Goal: Task Accomplishment & Management: Manage account settings

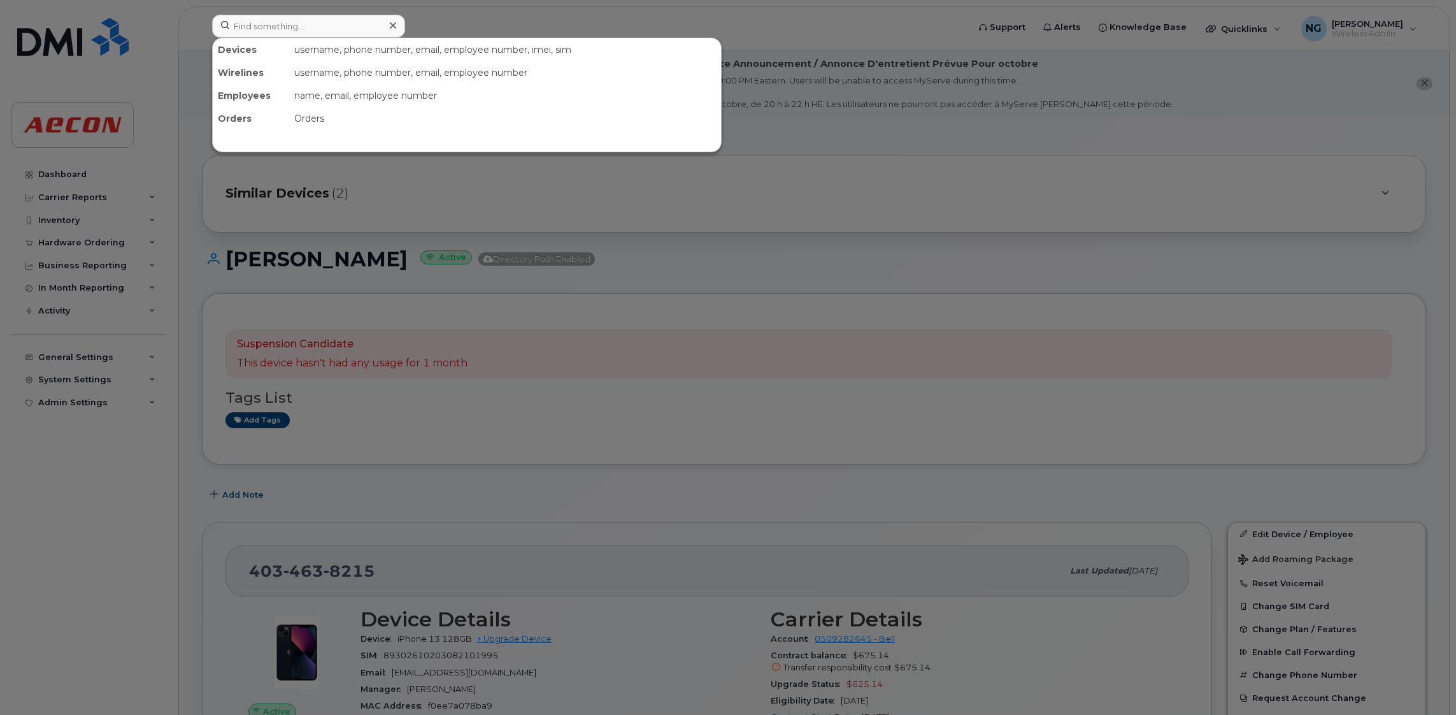
scroll to position [382, 0]
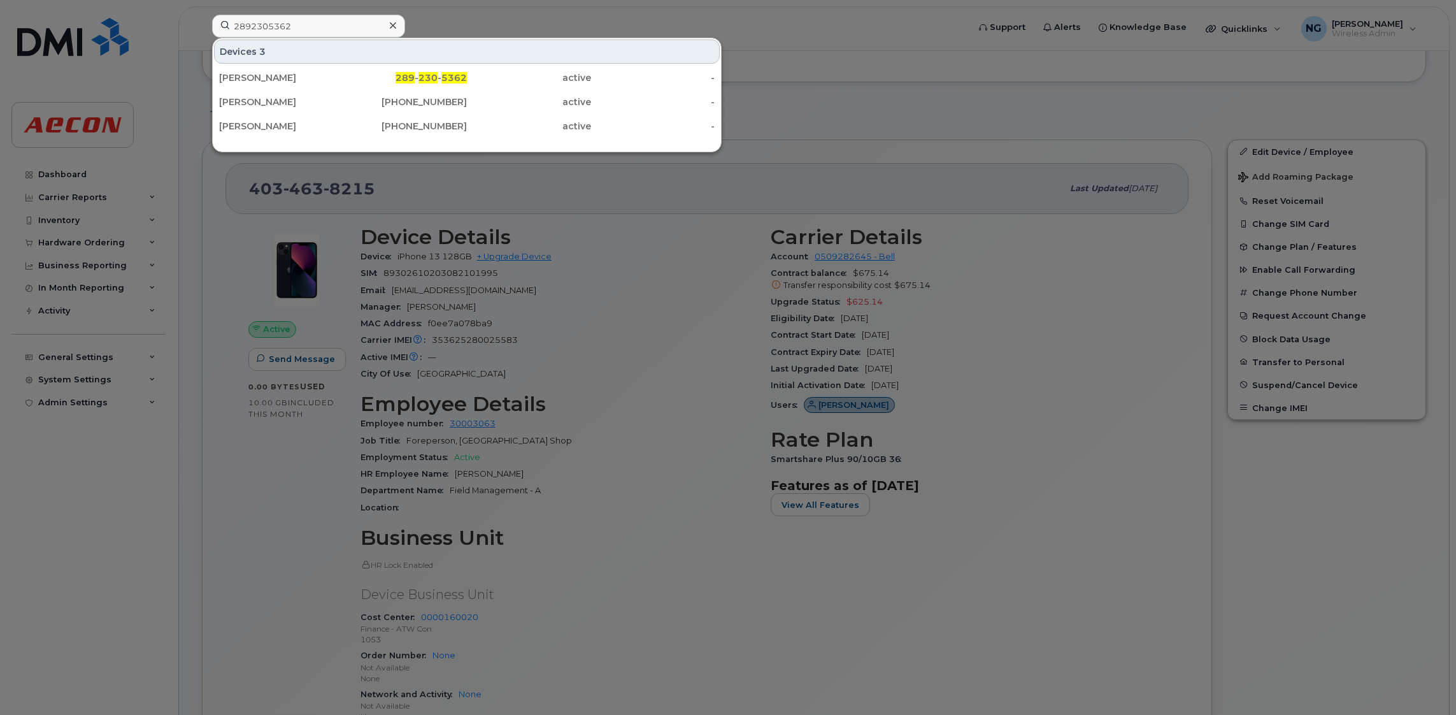
type input "2892305362"
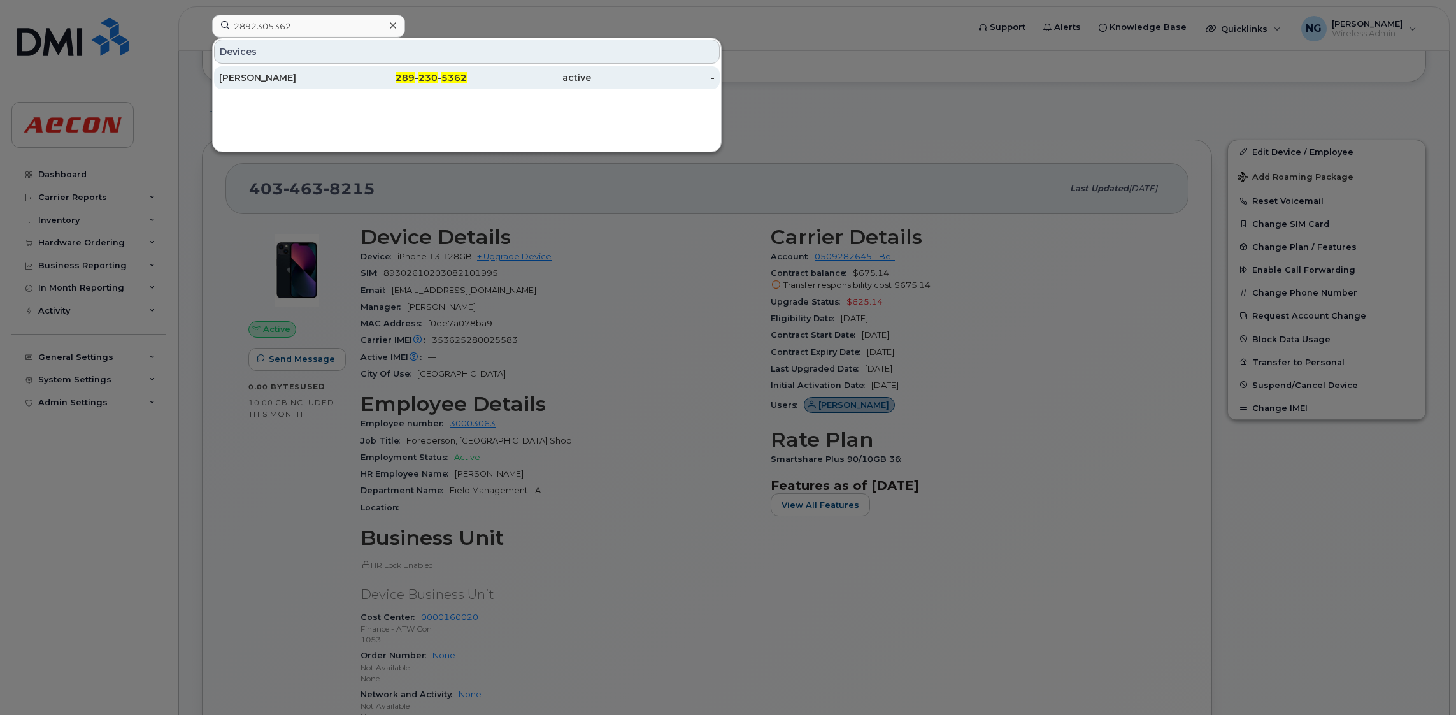
click at [330, 76] on div "Derek McDivitt" at bounding box center [281, 77] width 124 height 13
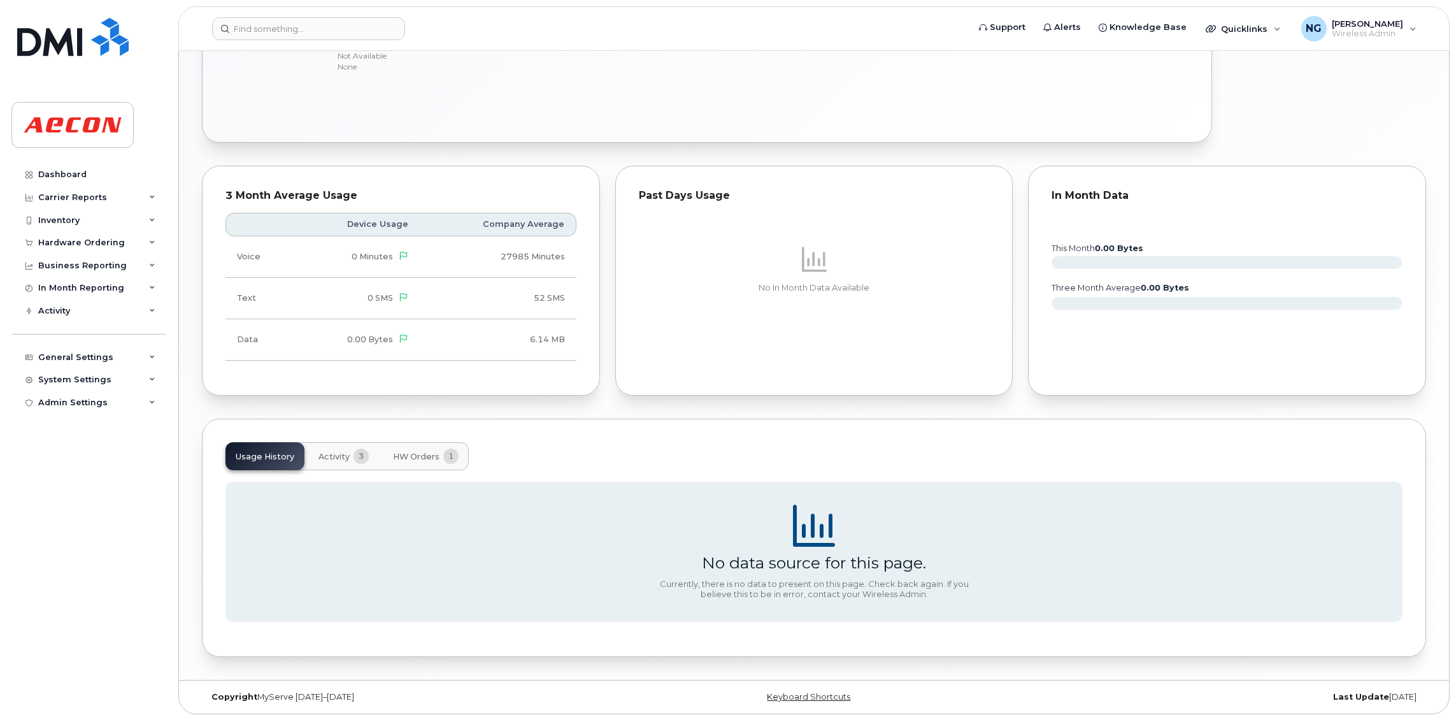
scroll to position [915, 0]
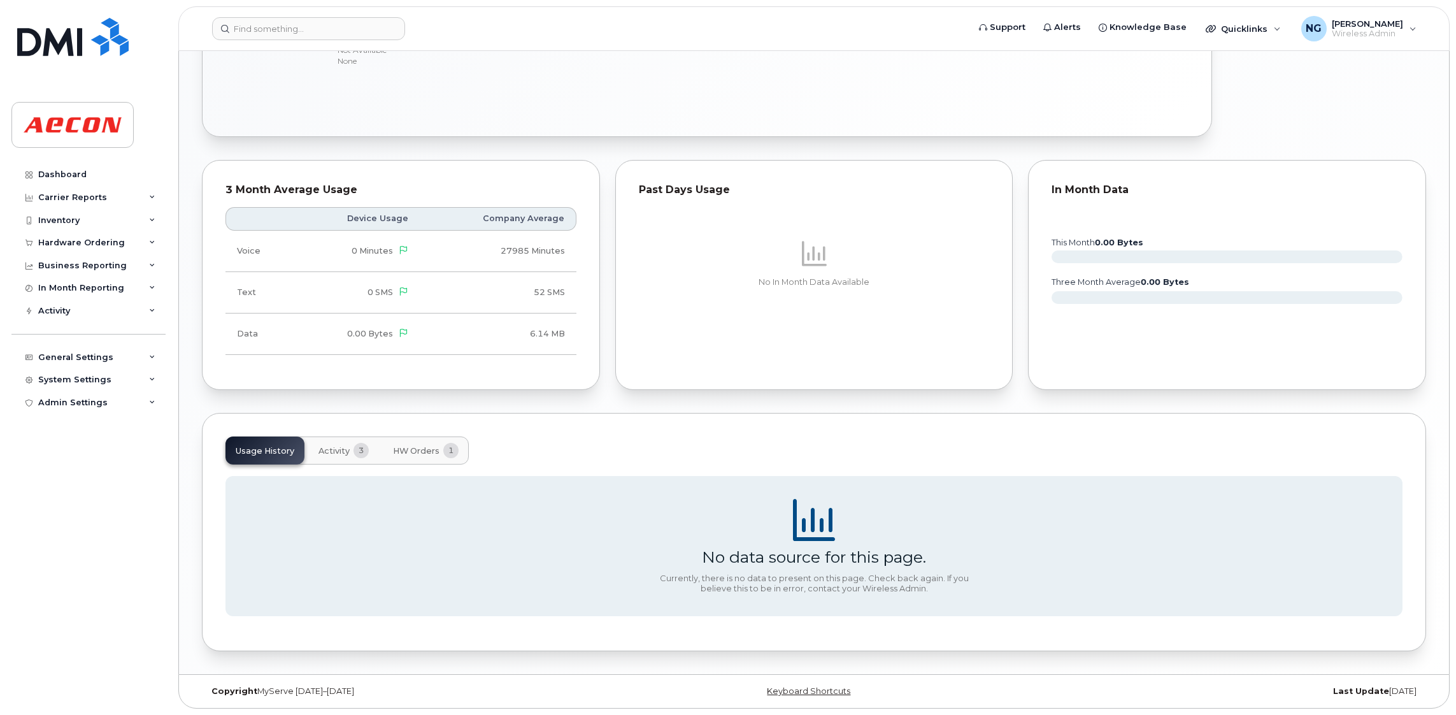
click at [424, 446] on span "HW Orders" at bounding box center [416, 451] width 47 height 10
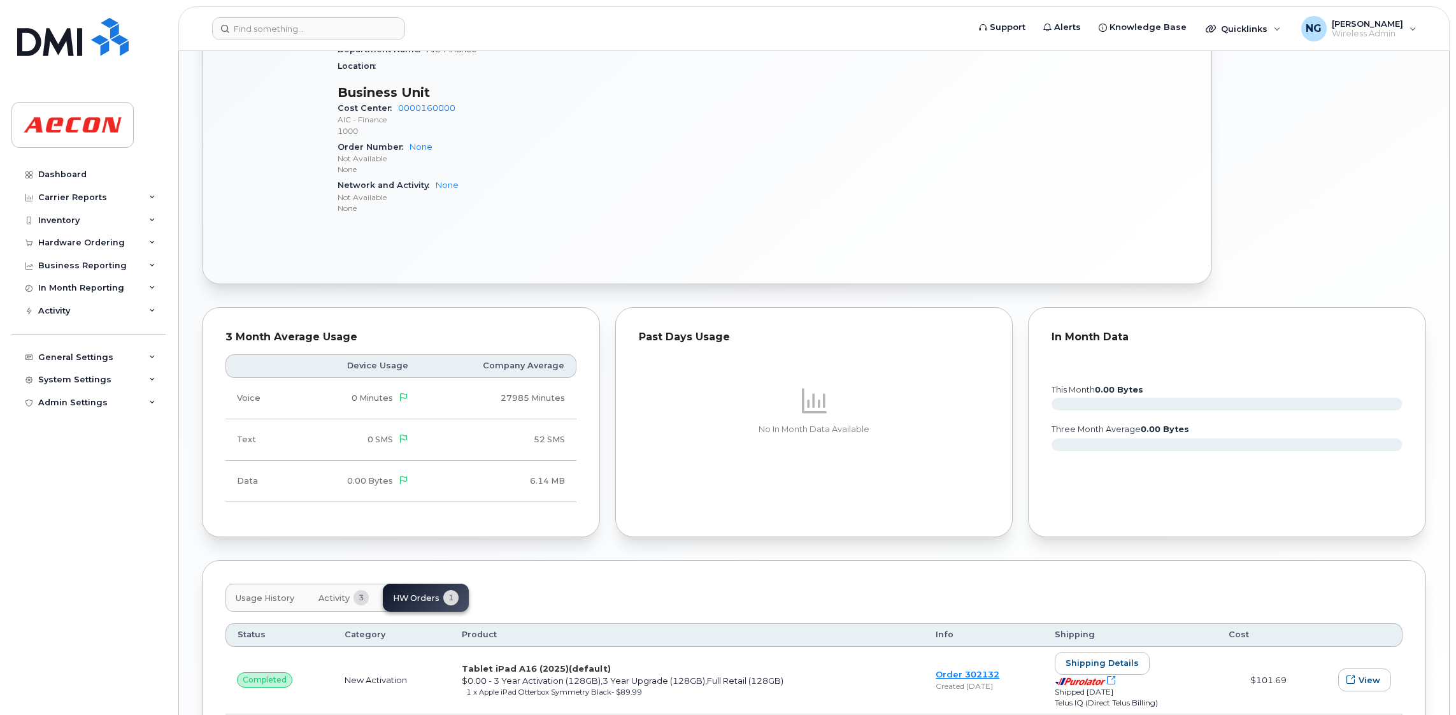
scroll to position [866, 0]
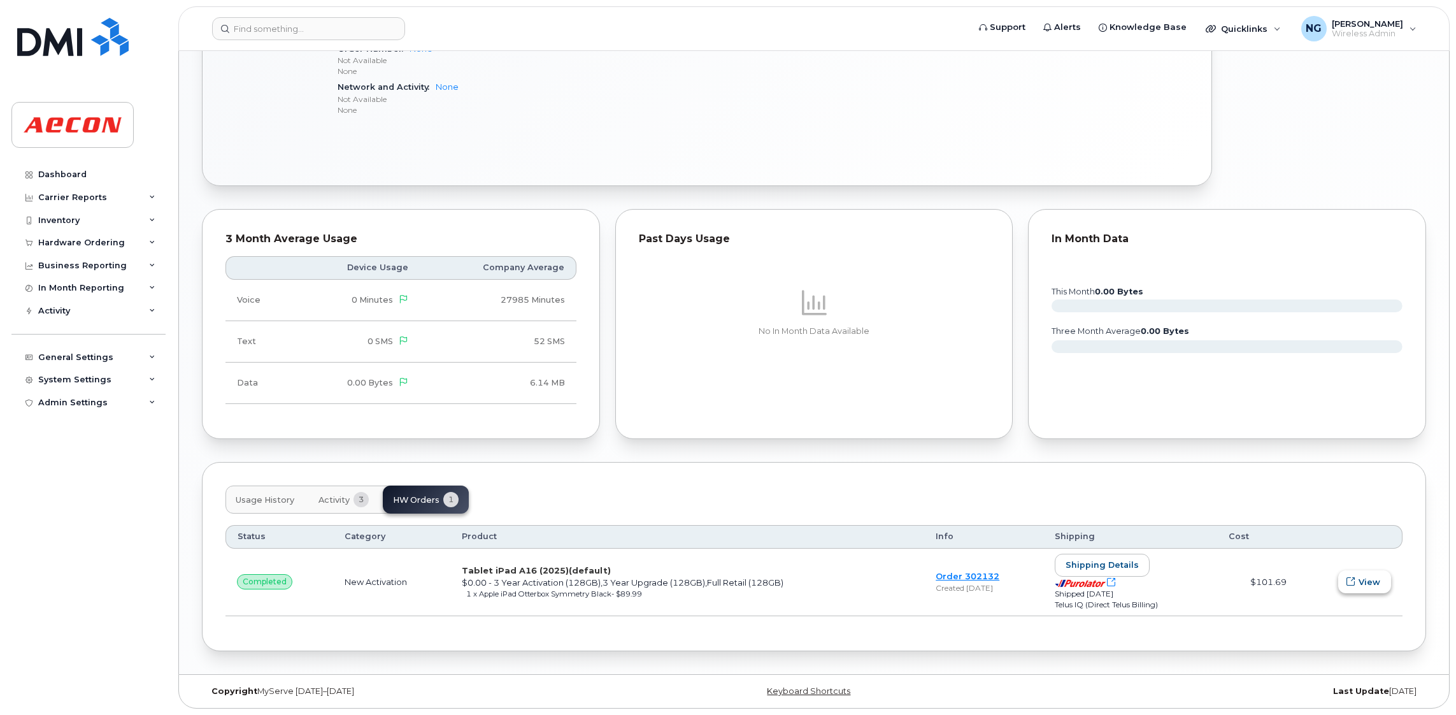
click at [1372, 586] on span "View" at bounding box center [1370, 582] width 22 height 12
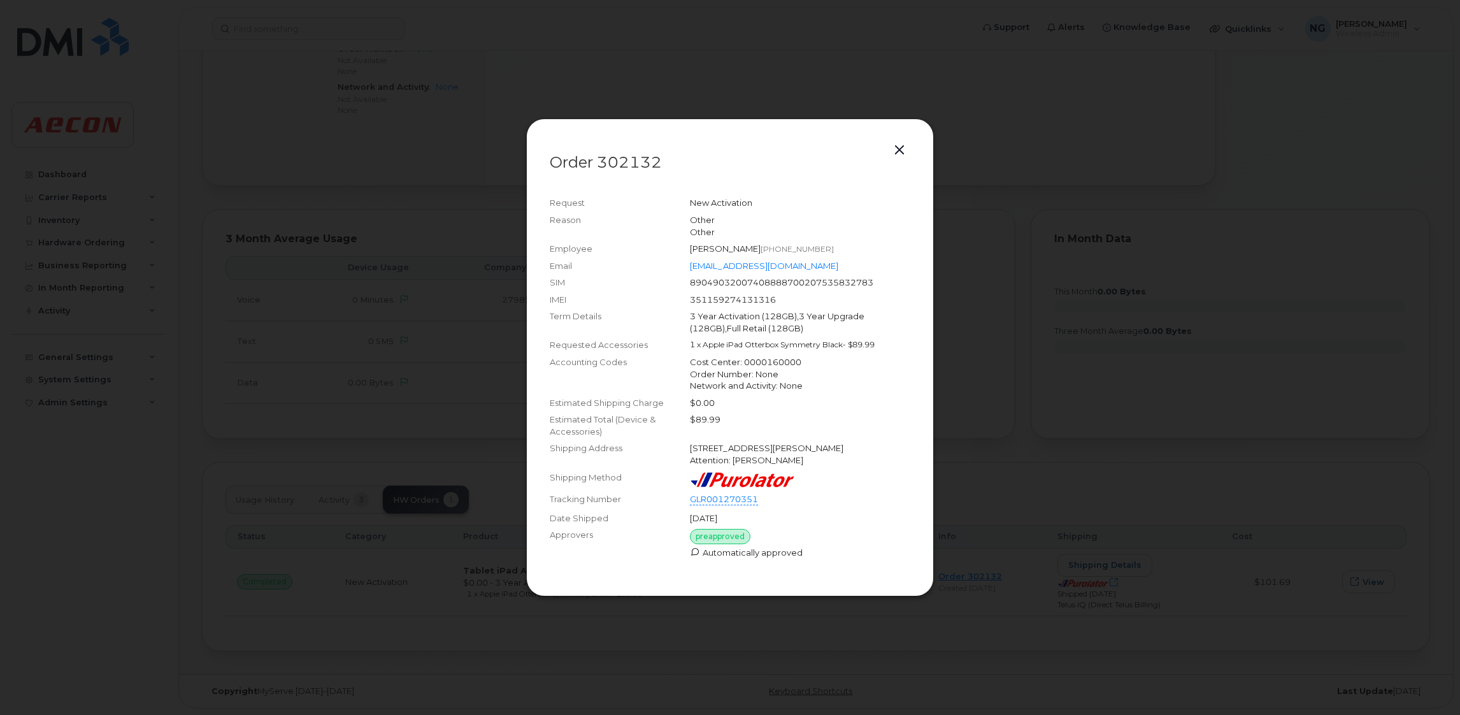
click at [1087, 255] on div at bounding box center [730, 357] width 1460 height 715
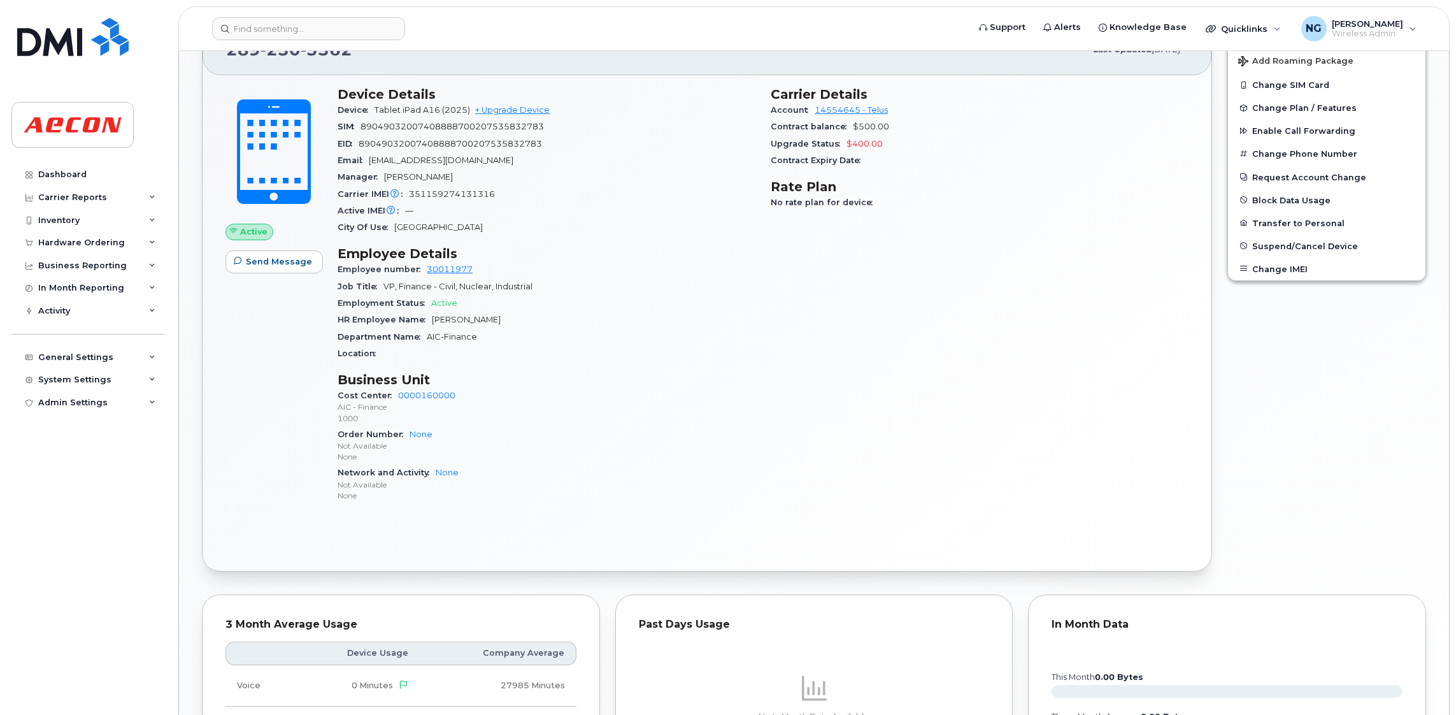
scroll to position [197, 0]
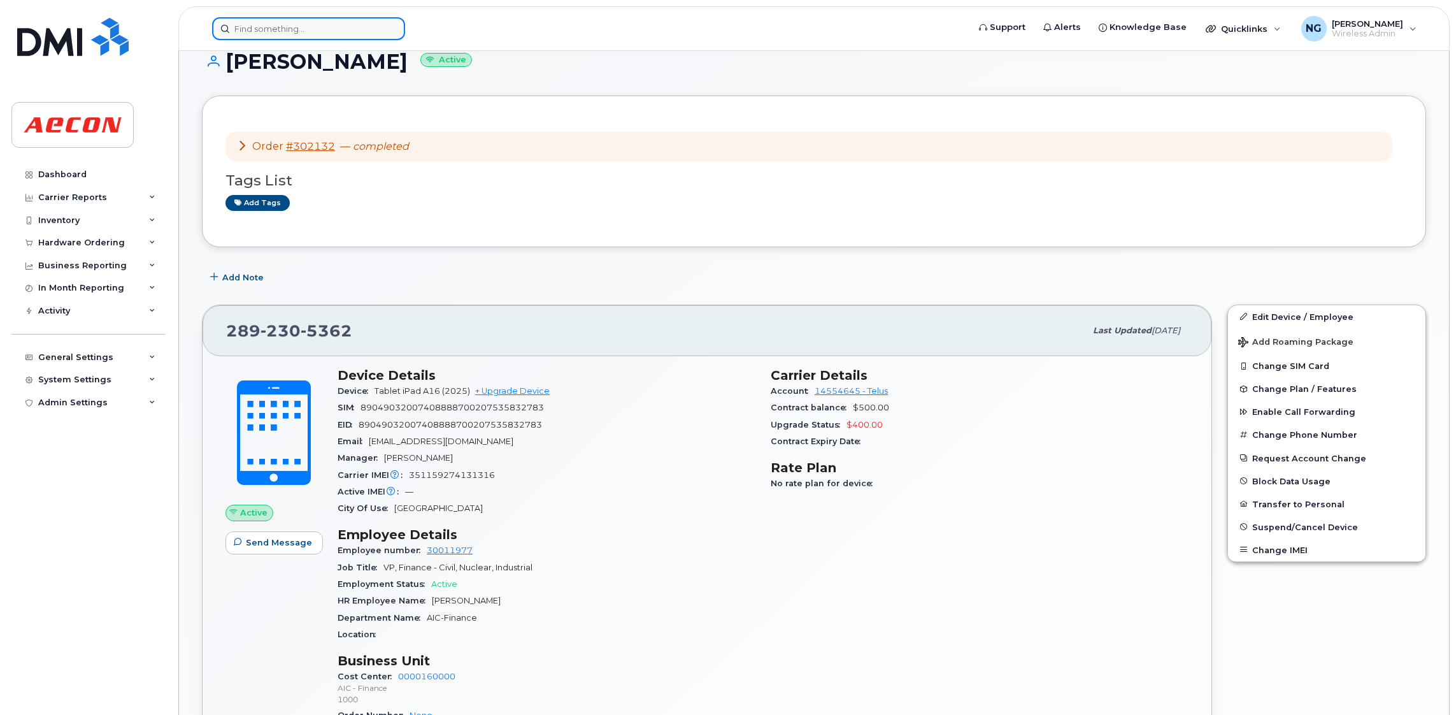
click at [312, 18] on input at bounding box center [308, 28] width 193 height 23
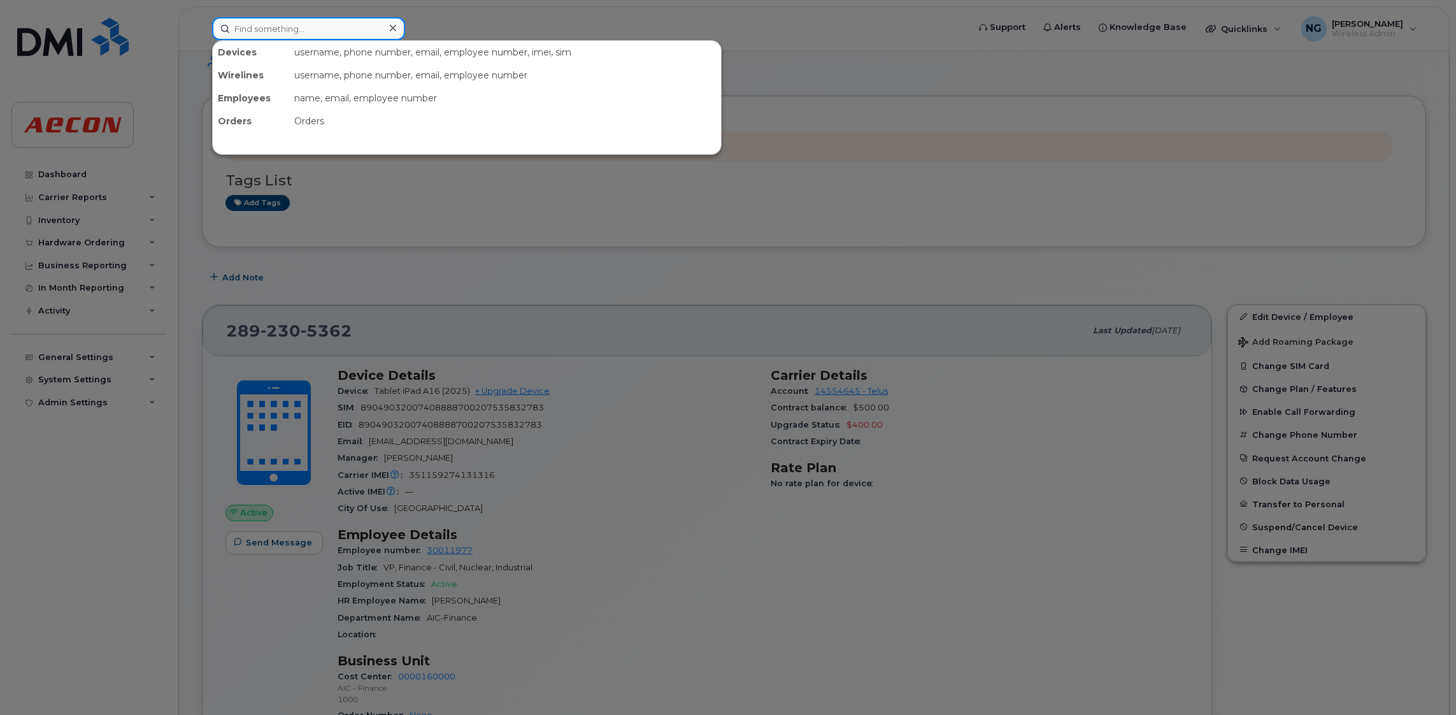
click at [275, 22] on input at bounding box center [308, 28] width 193 height 23
type input "2269742540"
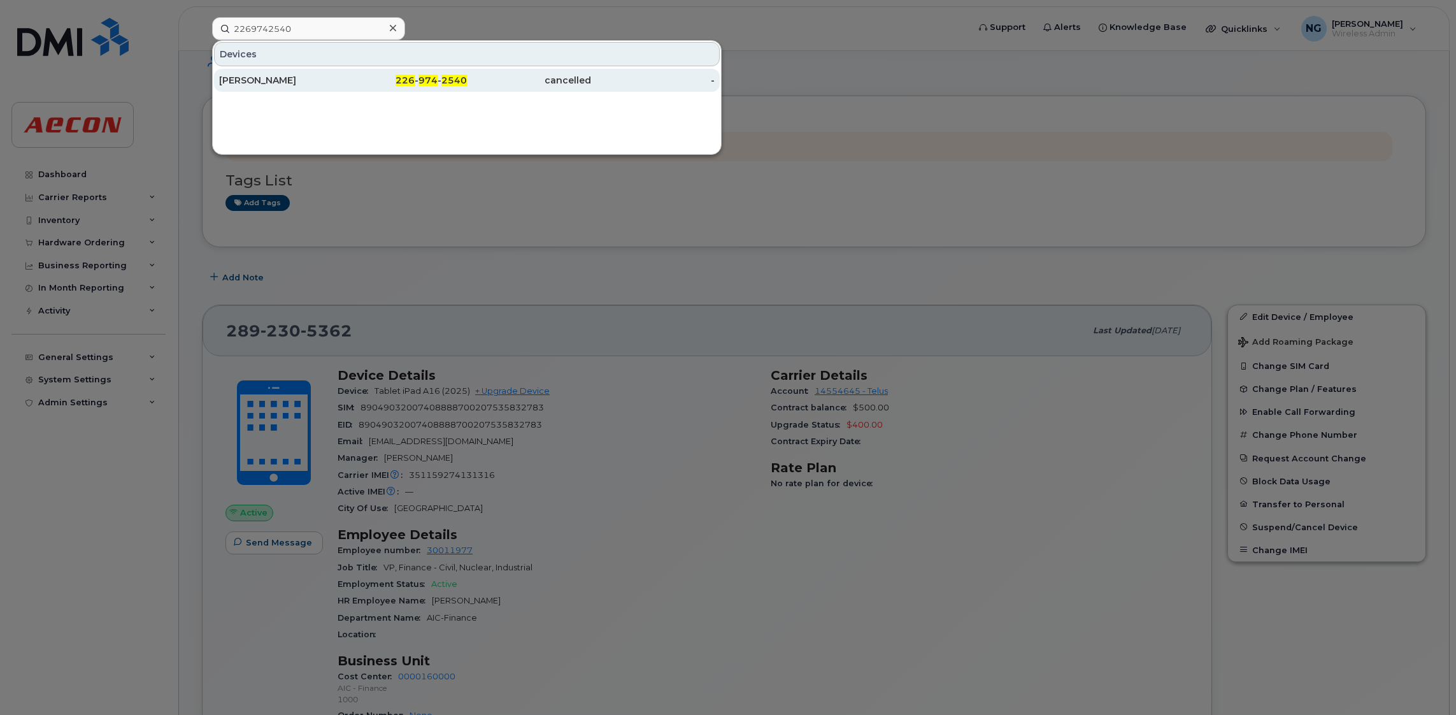
click at [446, 77] on span "2540" at bounding box center [453, 80] width 25 height 11
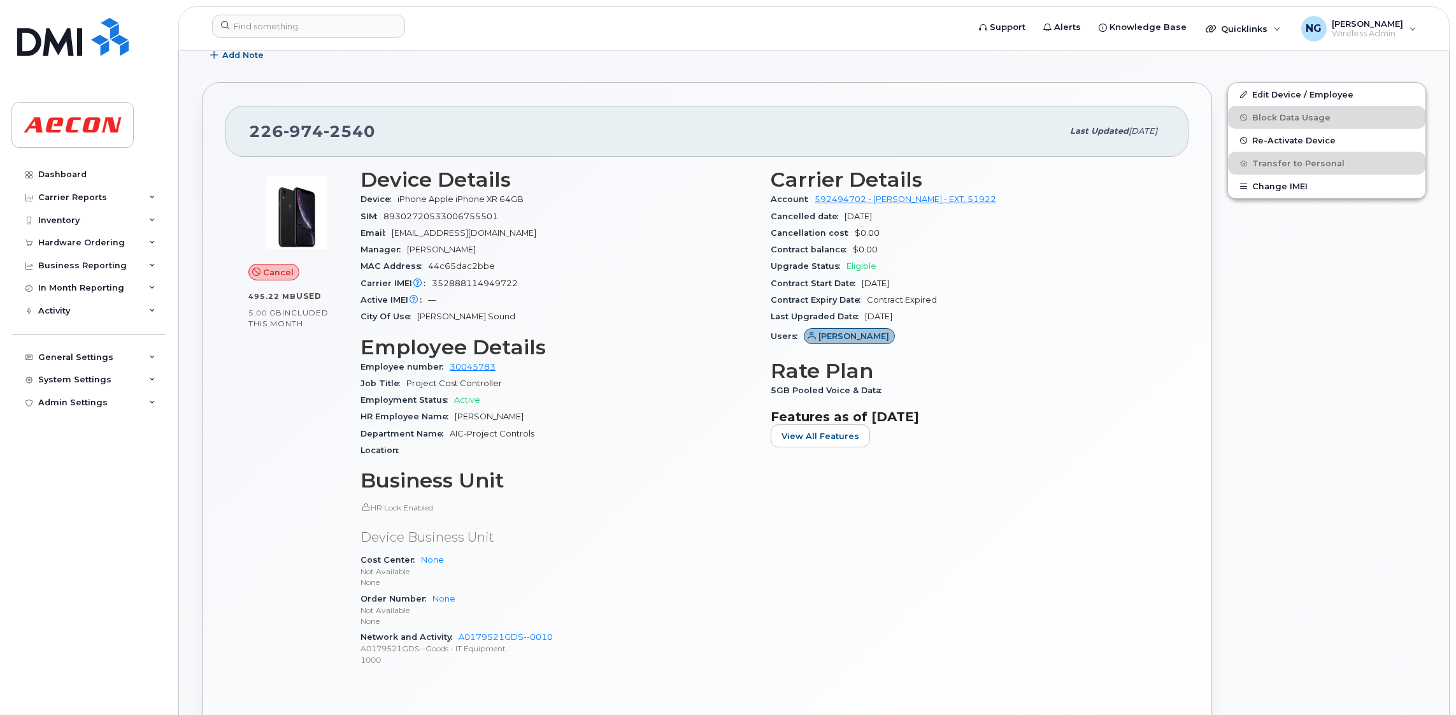
scroll to position [286, 0]
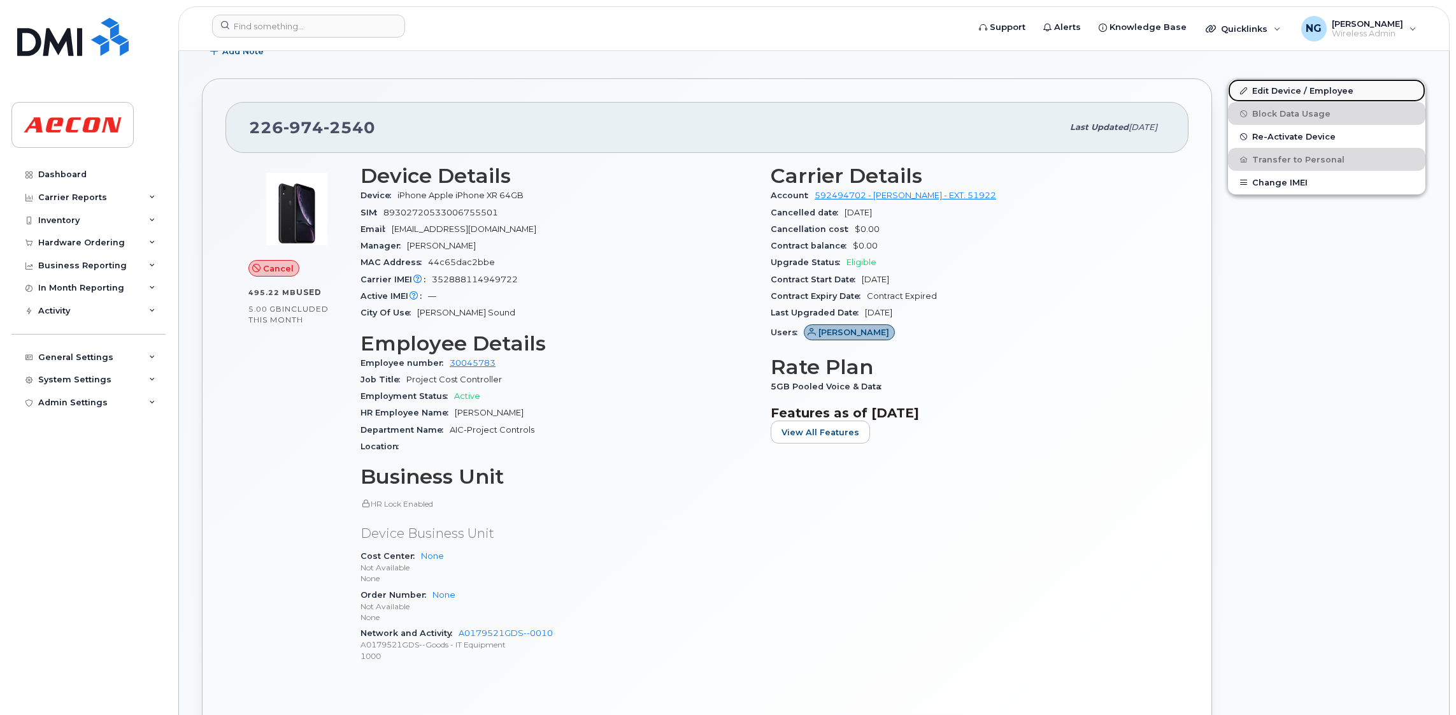
click at [1301, 87] on link "Edit Device / Employee" at bounding box center [1326, 90] width 197 height 23
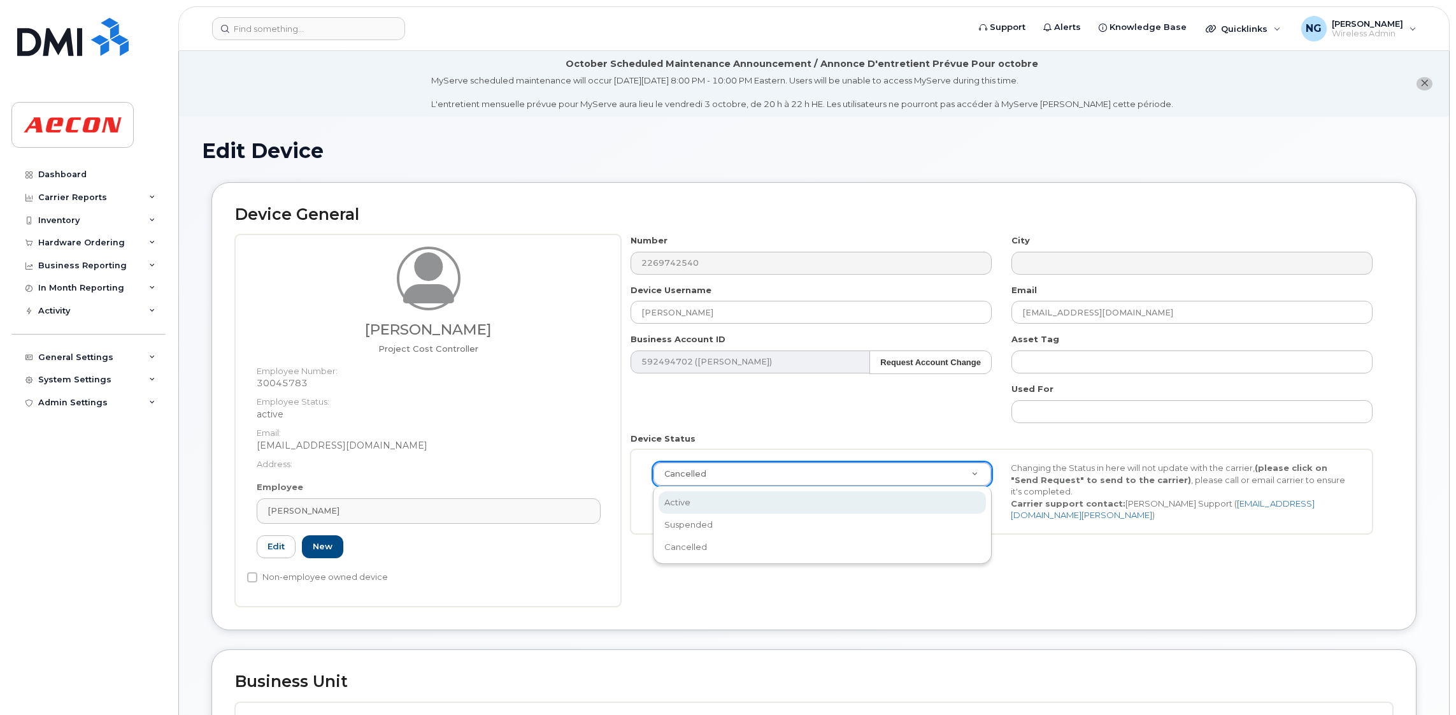
scroll to position [0, 3]
select select "active"
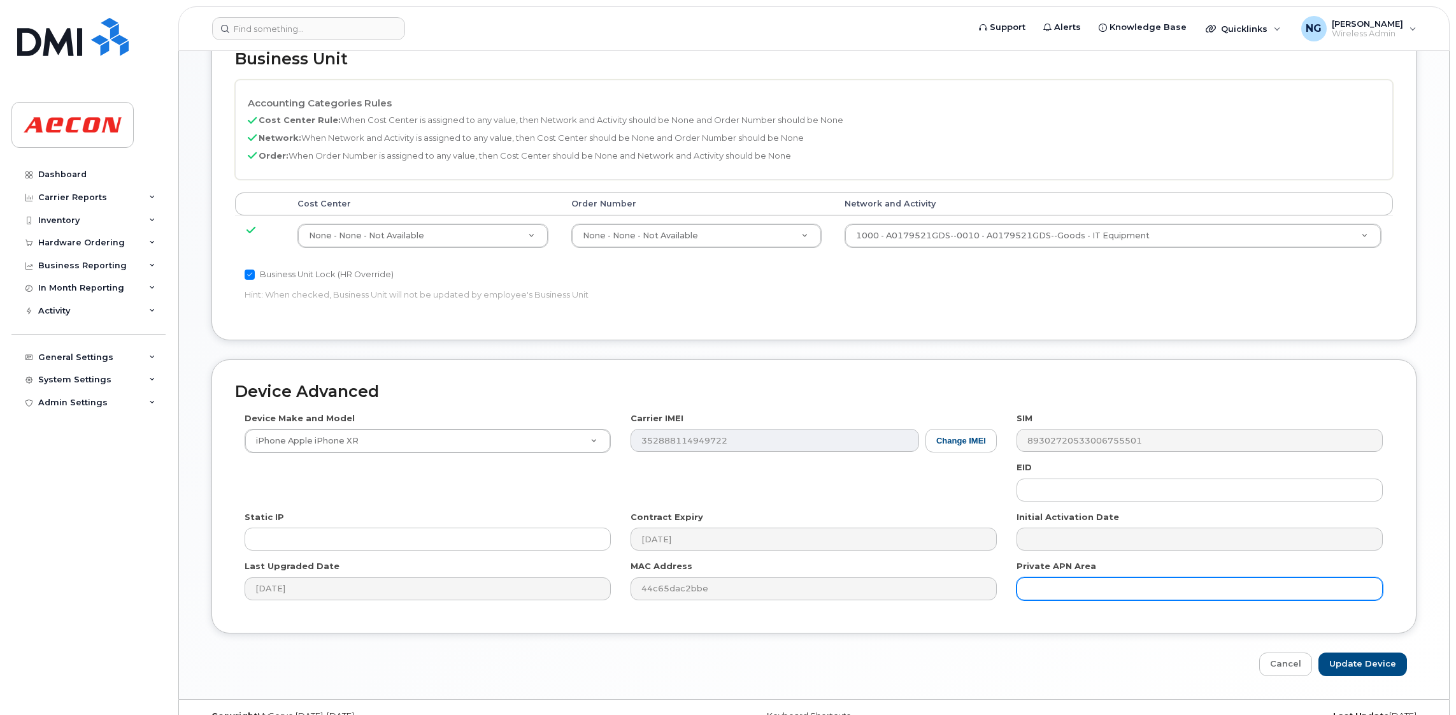
scroll to position [649, 0]
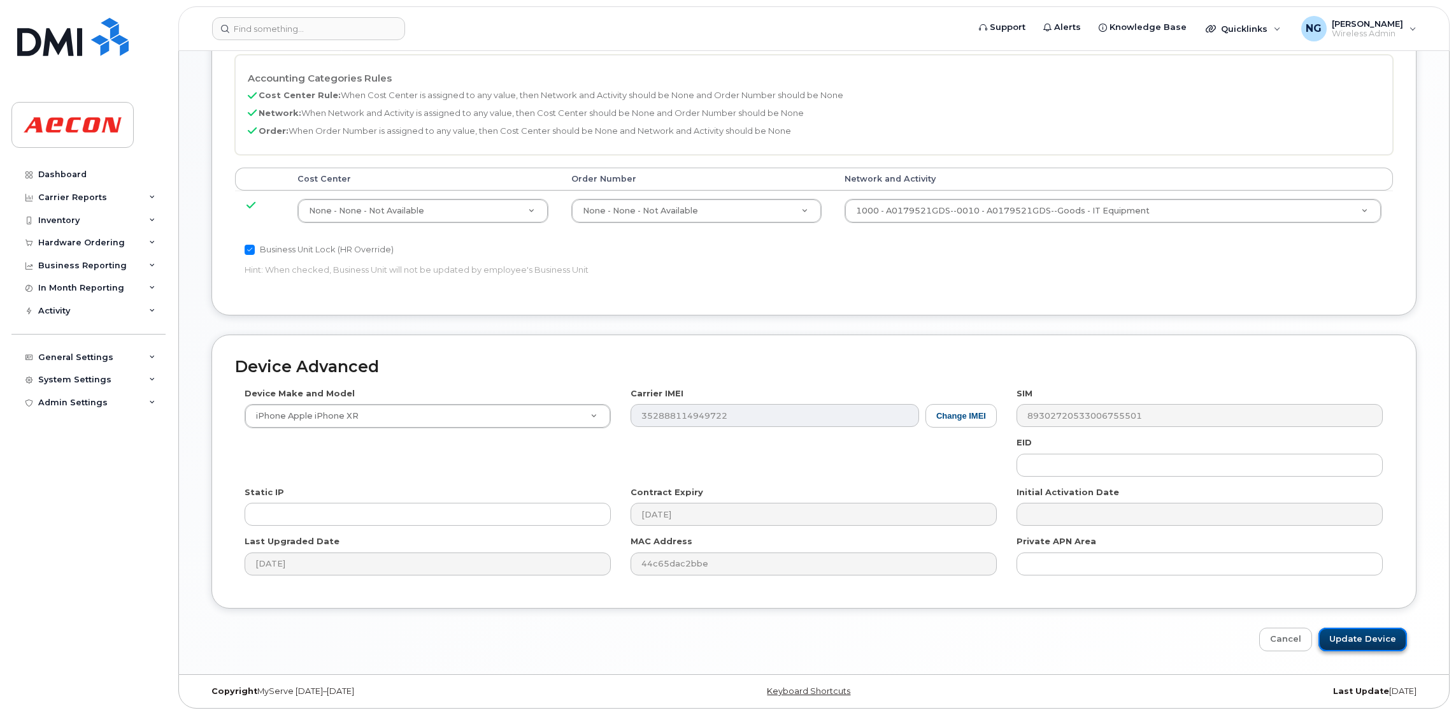
click at [1382, 632] on input "Update Device" at bounding box center [1363, 639] width 89 height 24
type input "Saving..."
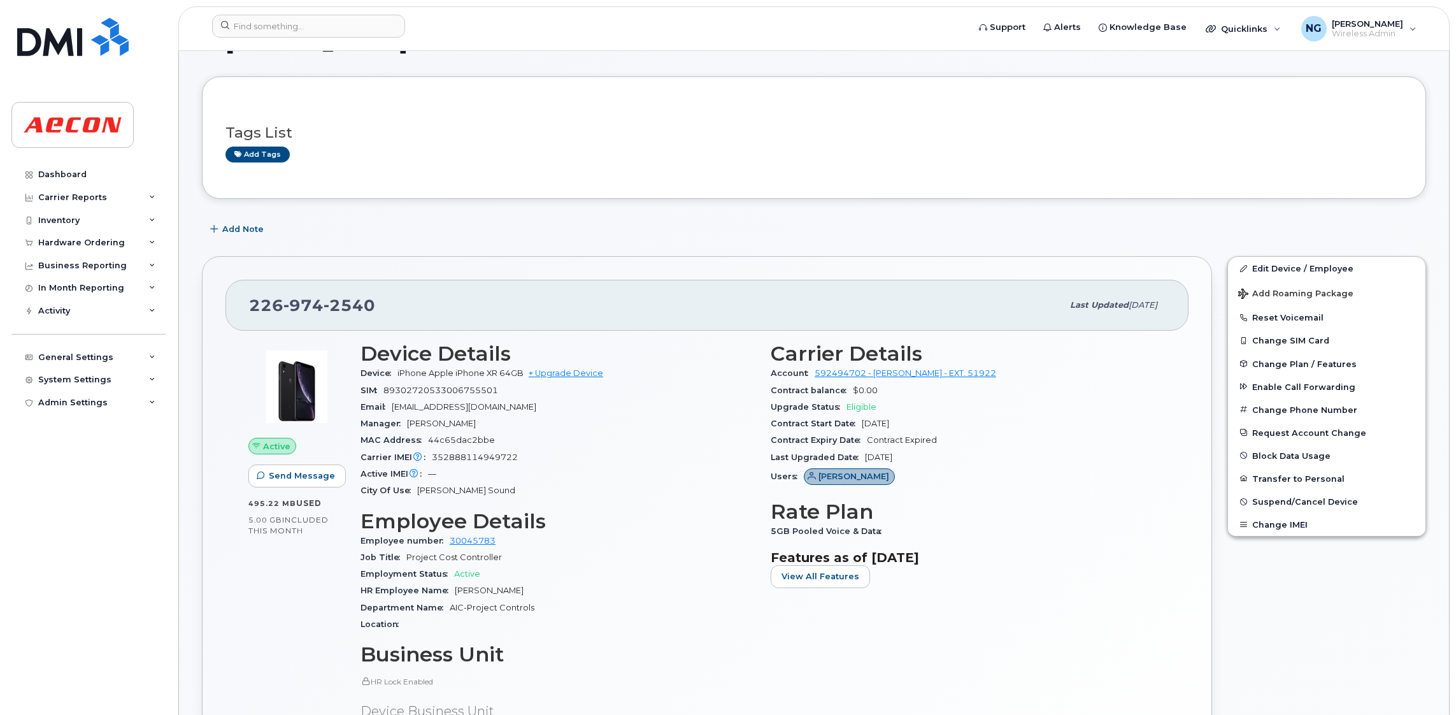
scroll to position [191, 0]
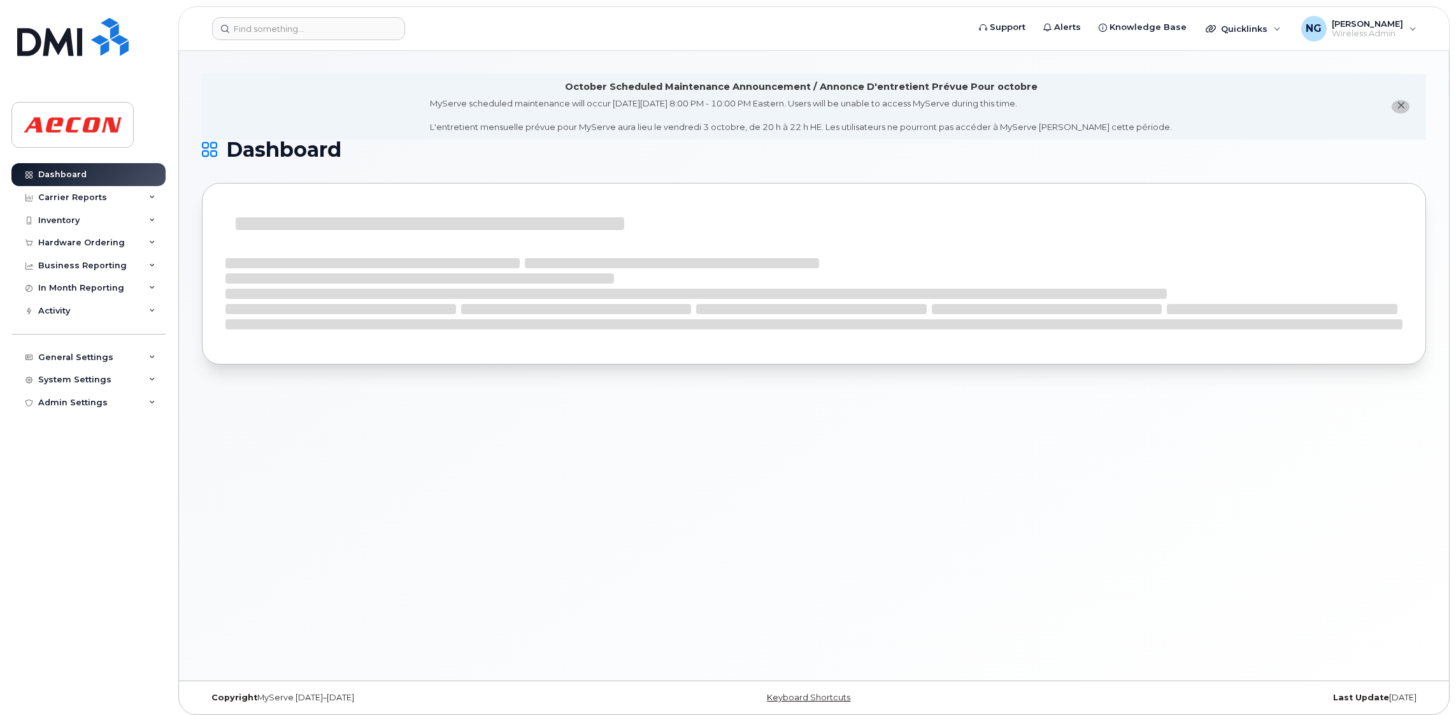
click at [286, 13] on header "Support Alerts Knowledge Base Quicklinks Suspend / Cancel Device Change SIM Car…" at bounding box center [814, 28] width 1272 height 45
click at [286, 45] on header "Support Alerts Knowledge Base Quicklinks Suspend / Cancel Device Change SIM Car…" at bounding box center [814, 28] width 1272 height 45
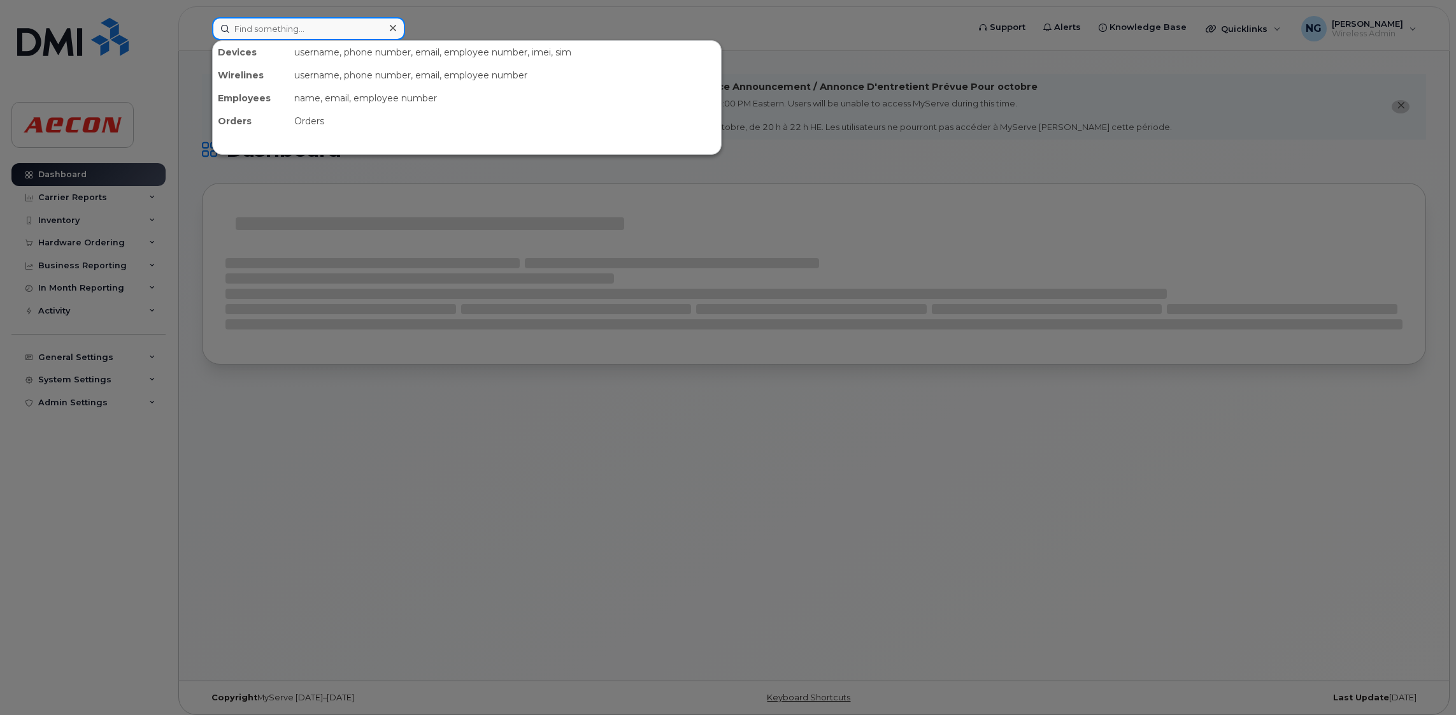
drag, startPoint x: 283, startPoint y: 26, endPoint x: 291, endPoint y: 25, distance: 7.7
click at [285, 25] on input at bounding box center [308, 28] width 193 height 23
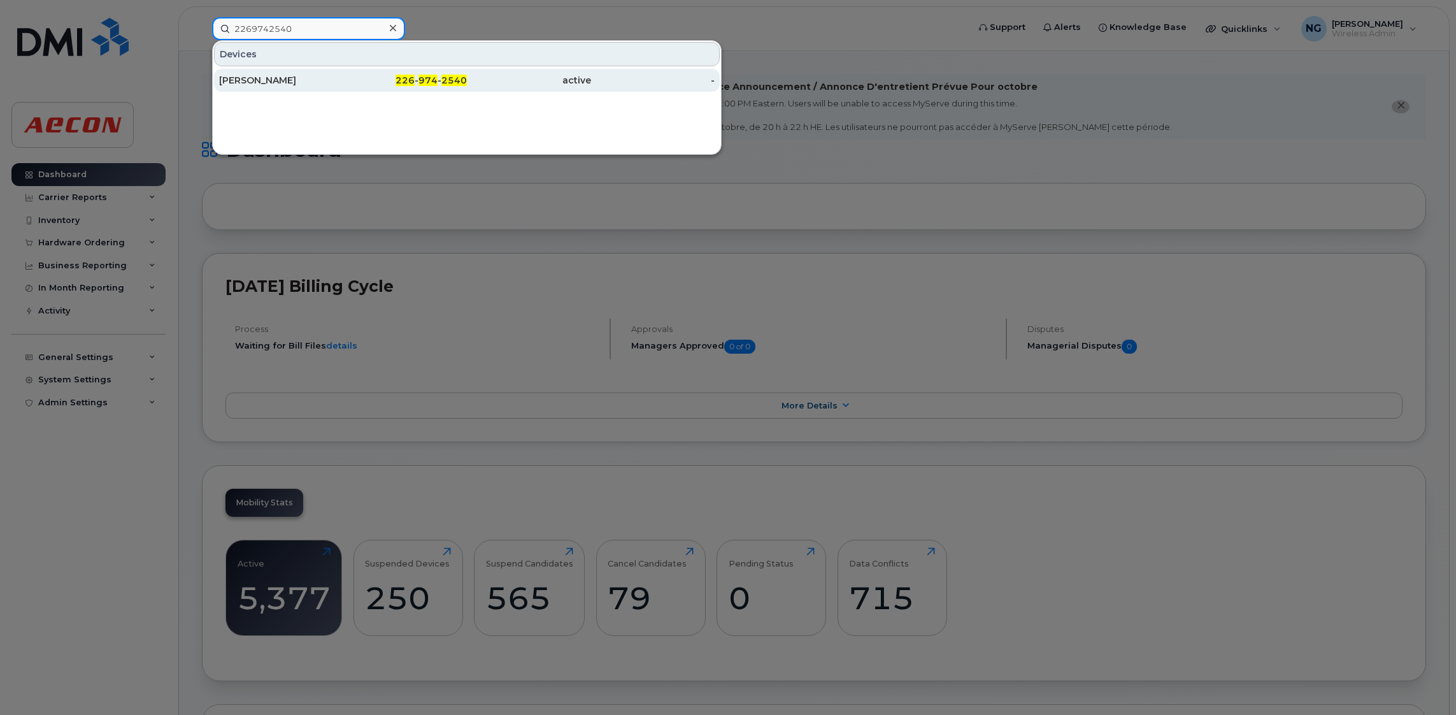
type input "2269742540"
click at [408, 82] on span "226" at bounding box center [405, 80] width 19 height 11
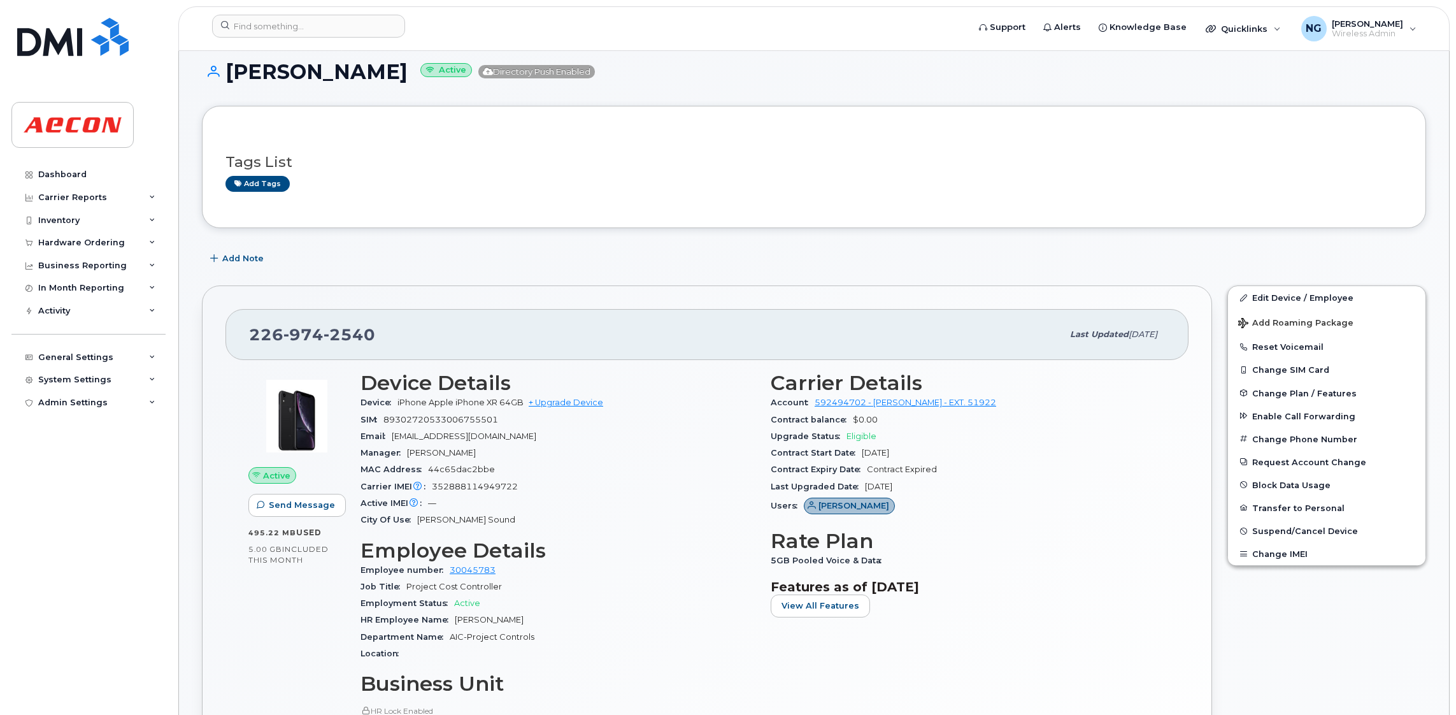
scroll to position [191, 0]
